Goal: Check status

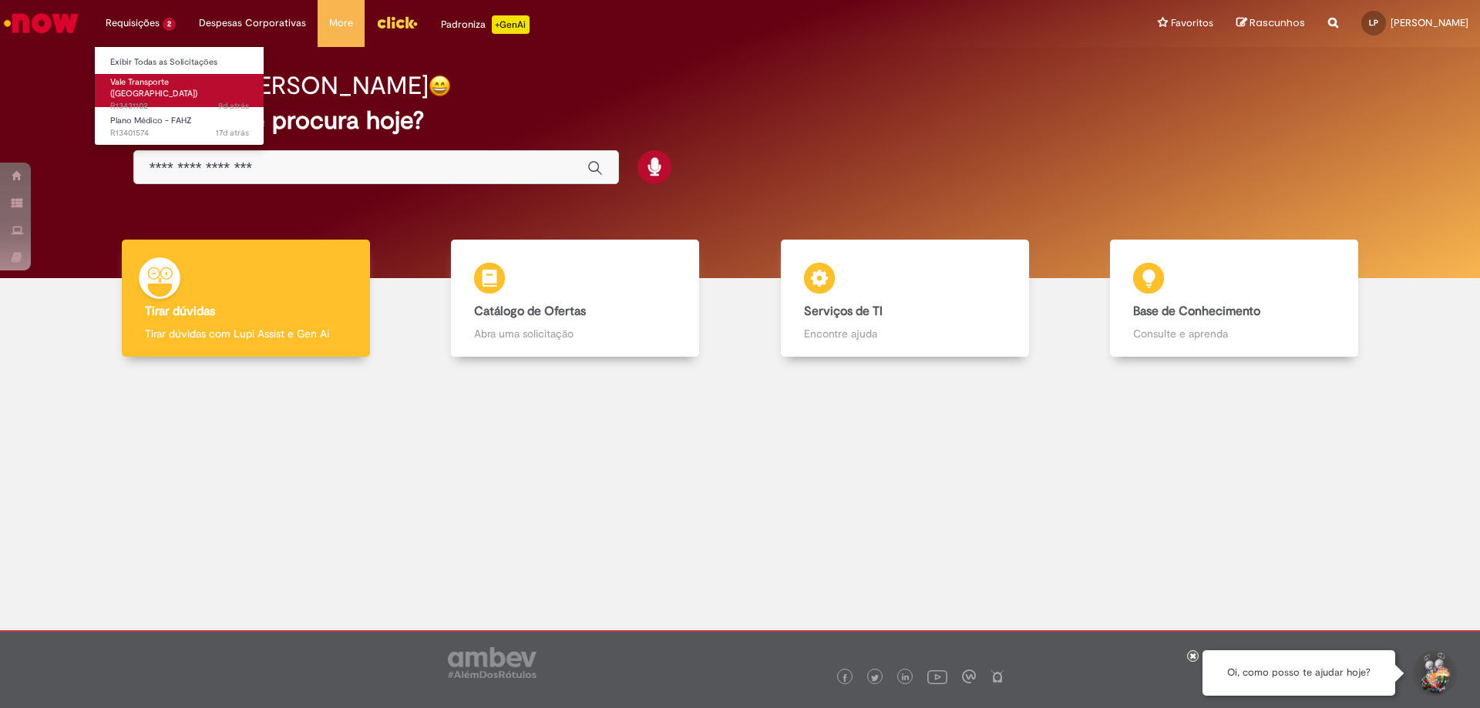
click at [158, 82] on span "Vale Transporte ([GEOGRAPHIC_DATA])" at bounding box center [153, 88] width 87 height 24
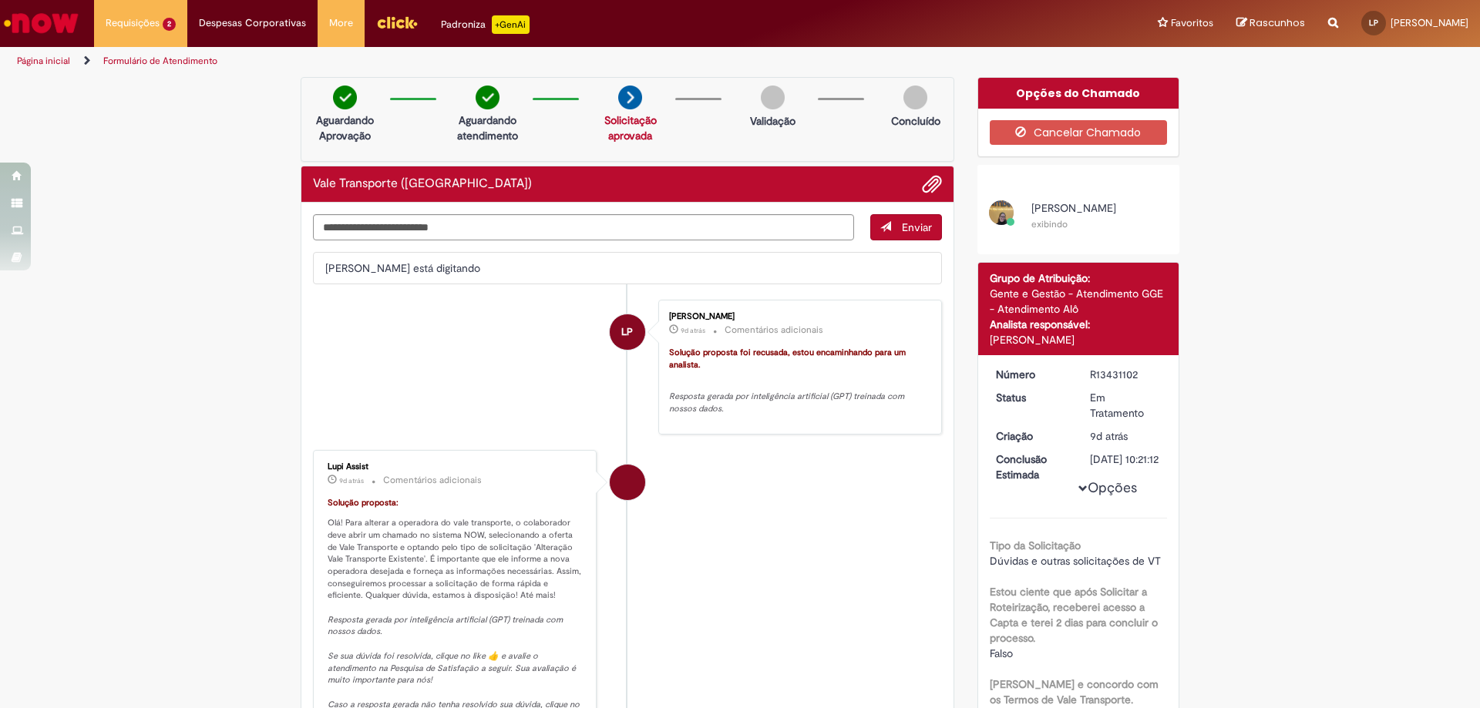
click at [49, 39] on link "Ir para a Homepage" at bounding box center [41, 23] width 82 height 46
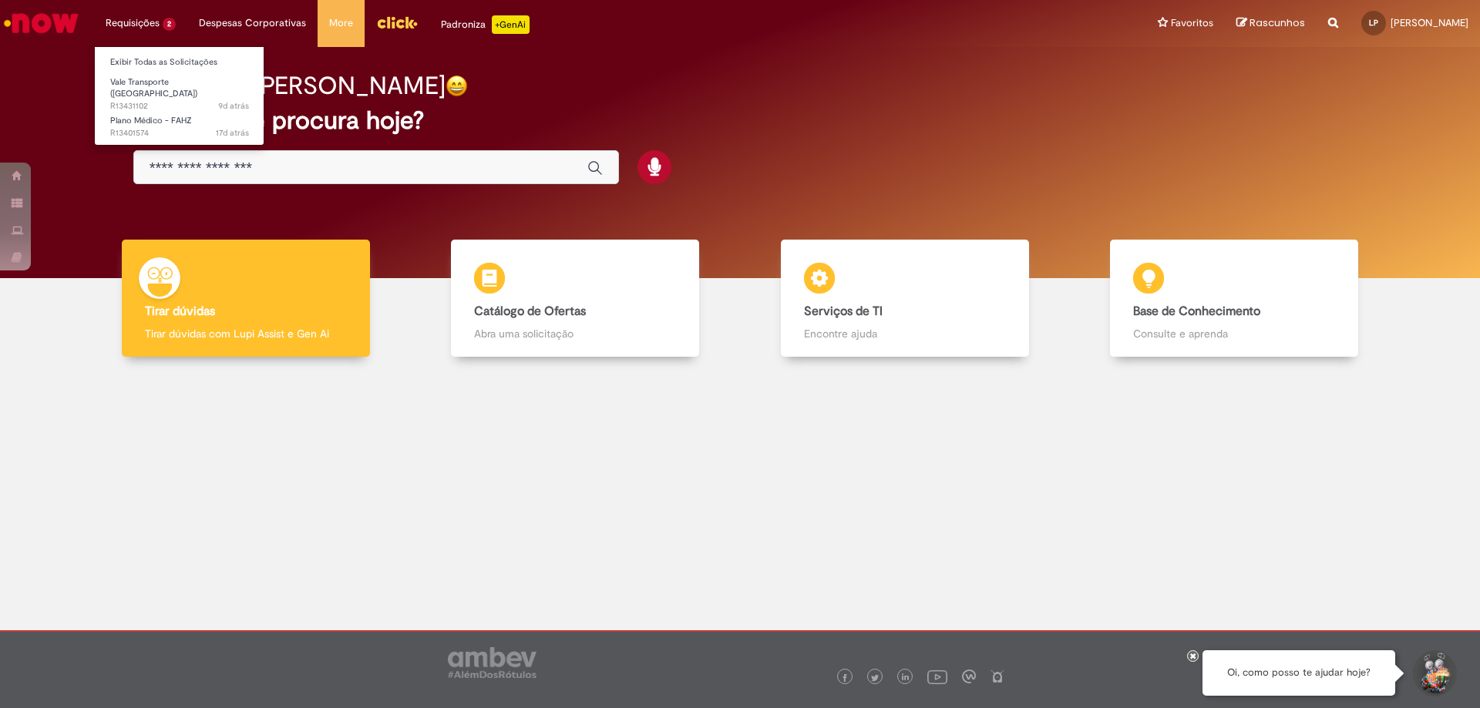
click at [150, 71] on li "Vale Transporte (VT) 9d atrás 9 dias atrás R13431102" at bounding box center [180, 89] width 170 height 36
click at [152, 78] on span "Vale Transporte ([GEOGRAPHIC_DATA])" at bounding box center [153, 88] width 87 height 24
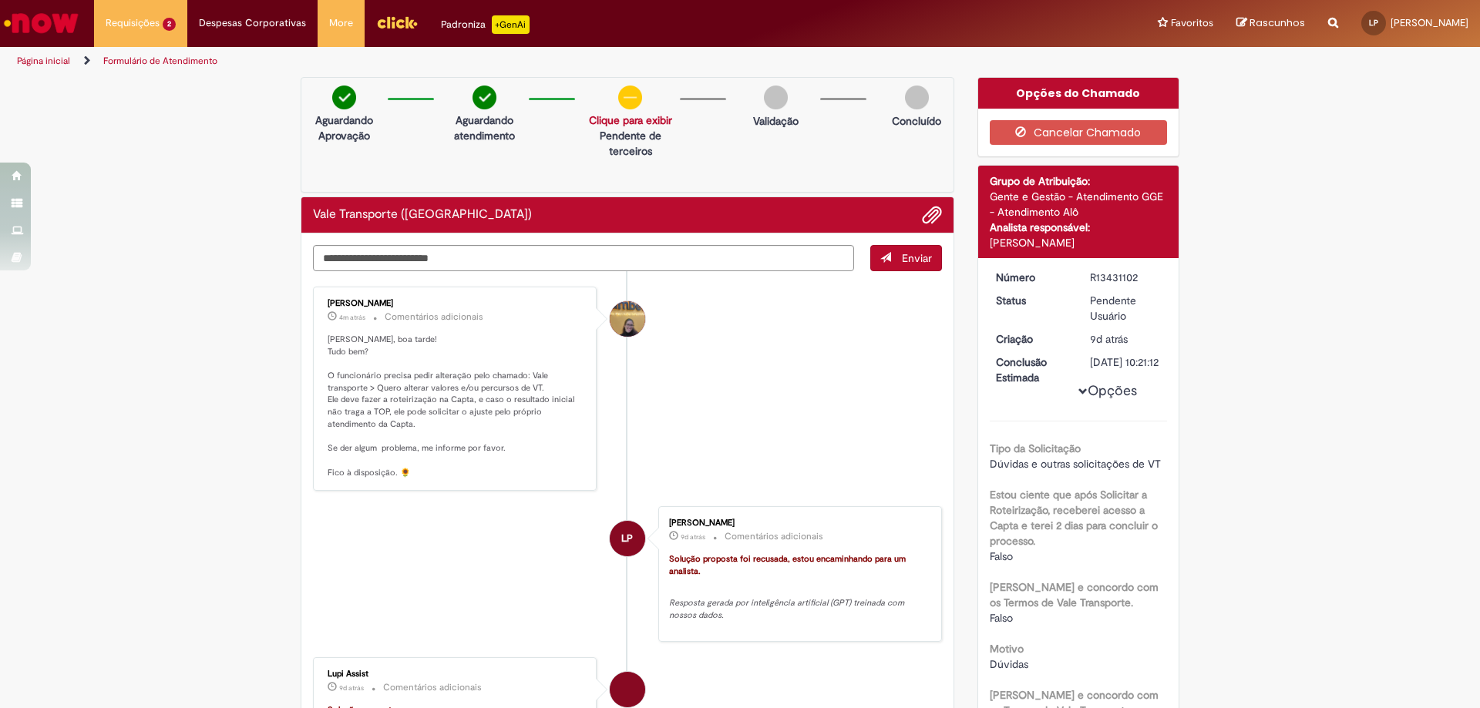
click at [160, 645] on div "Verificar Código de Barras Aguardando Aprovação Aguardando atendimento Solicita…" at bounding box center [740, 631] width 1480 height 1109
click at [54, 25] on img "Ir para a Homepage" at bounding box center [41, 23] width 79 height 31
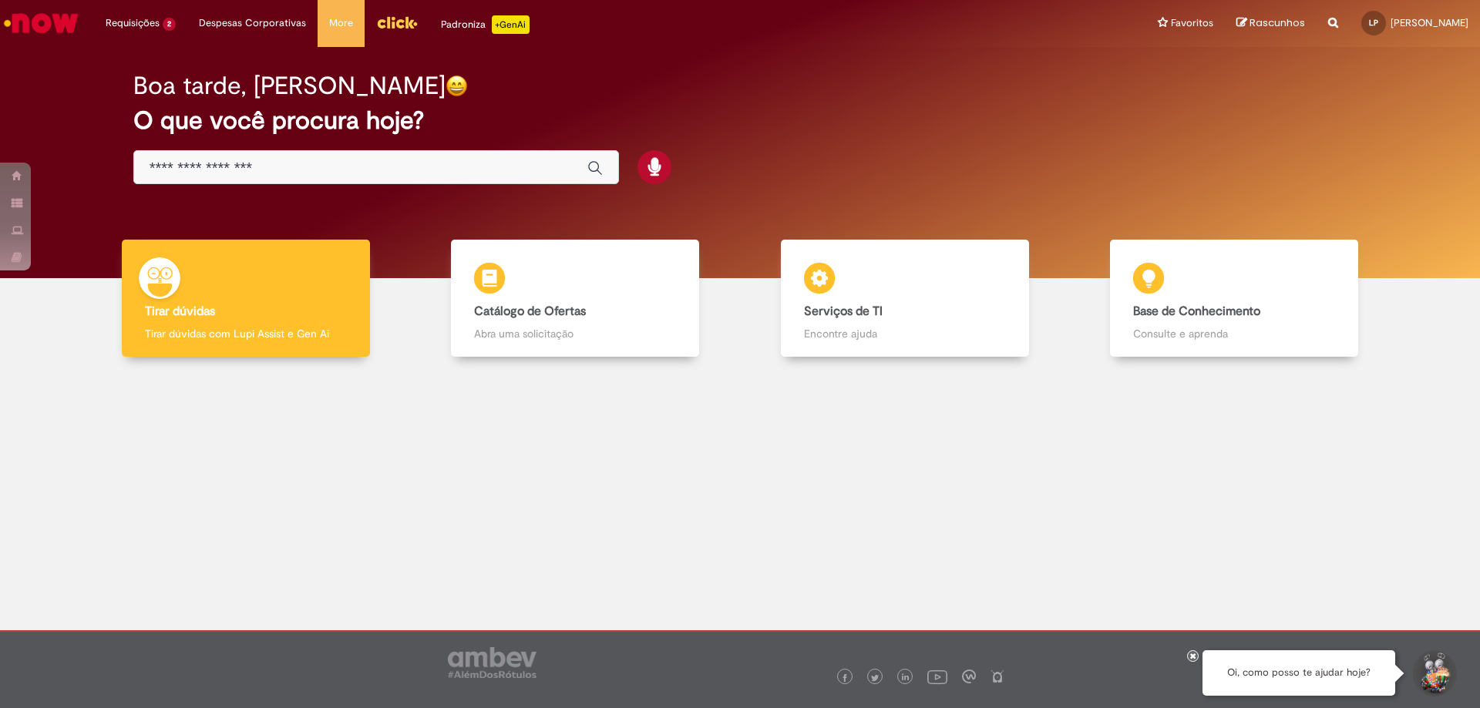
click at [384, 419] on div at bounding box center [740, 488] width 1457 height 241
click at [1193, 654] on icon at bounding box center [1193, 656] width 6 height 8
